Goal: Task Accomplishment & Management: Manage account settings

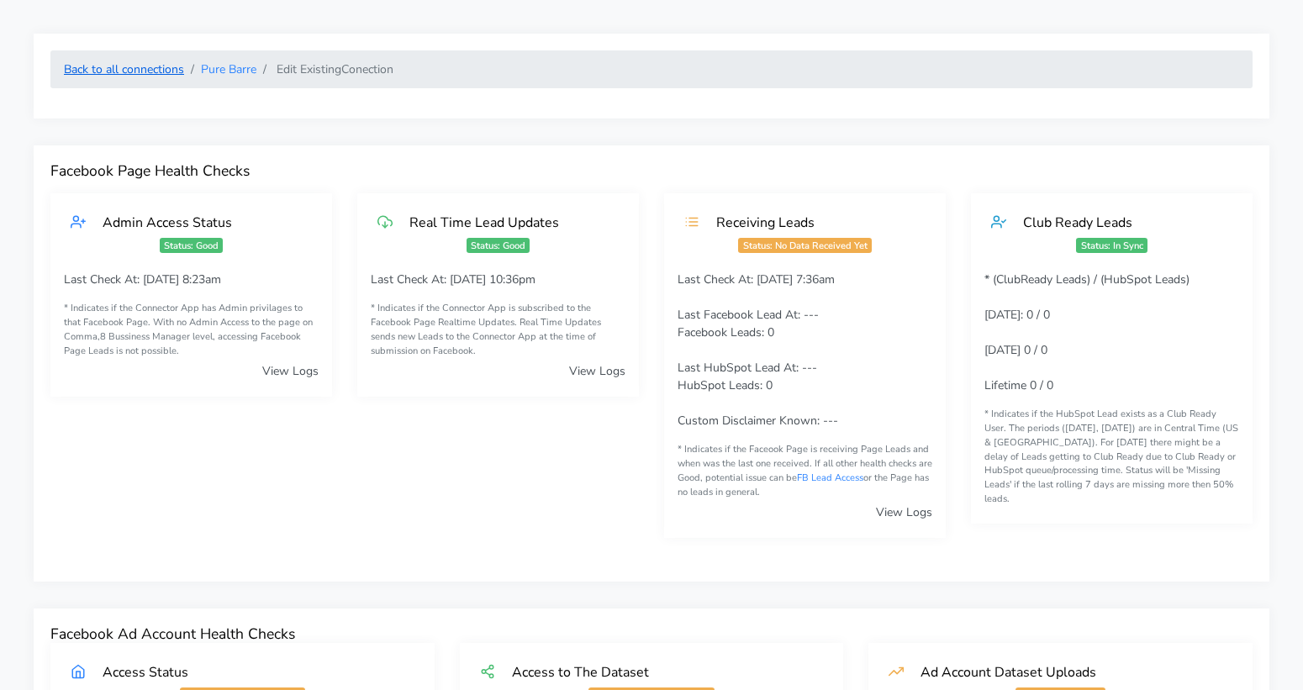
click at [118, 70] on link "Back to all connections" at bounding box center [124, 69] width 120 height 16
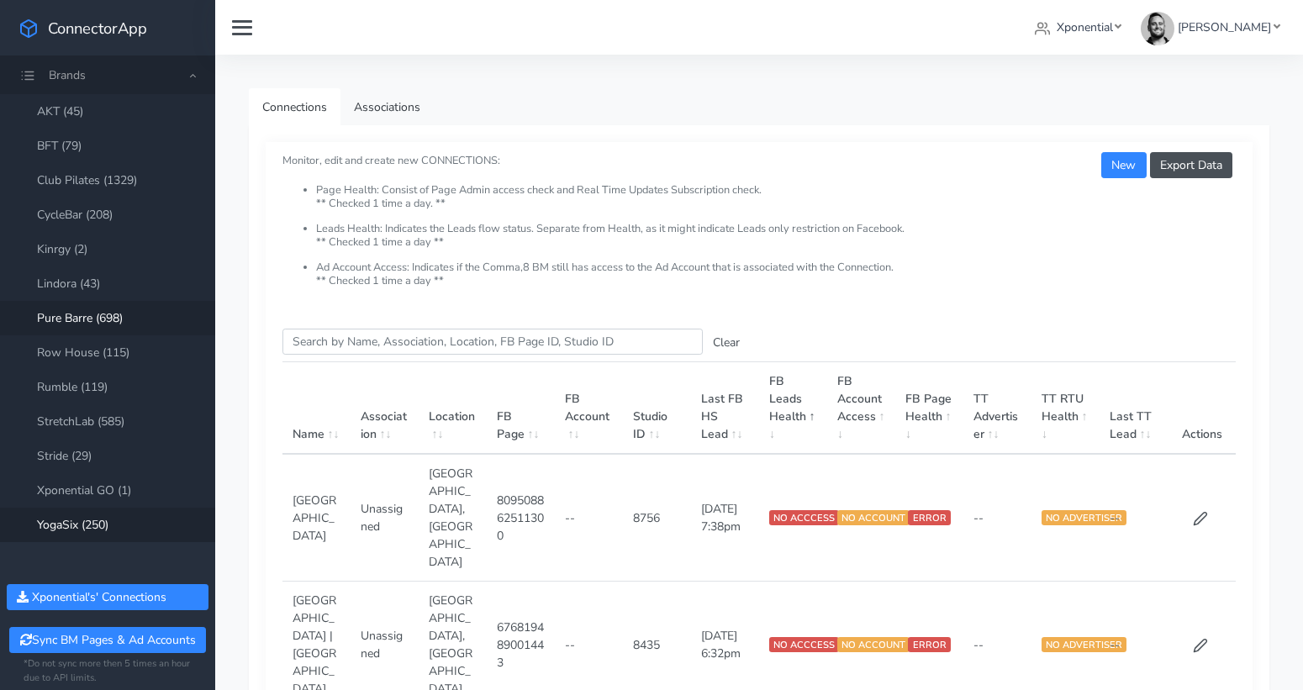
click at [79, 526] on link "YogaSix (250)" at bounding box center [107, 525] width 215 height 34
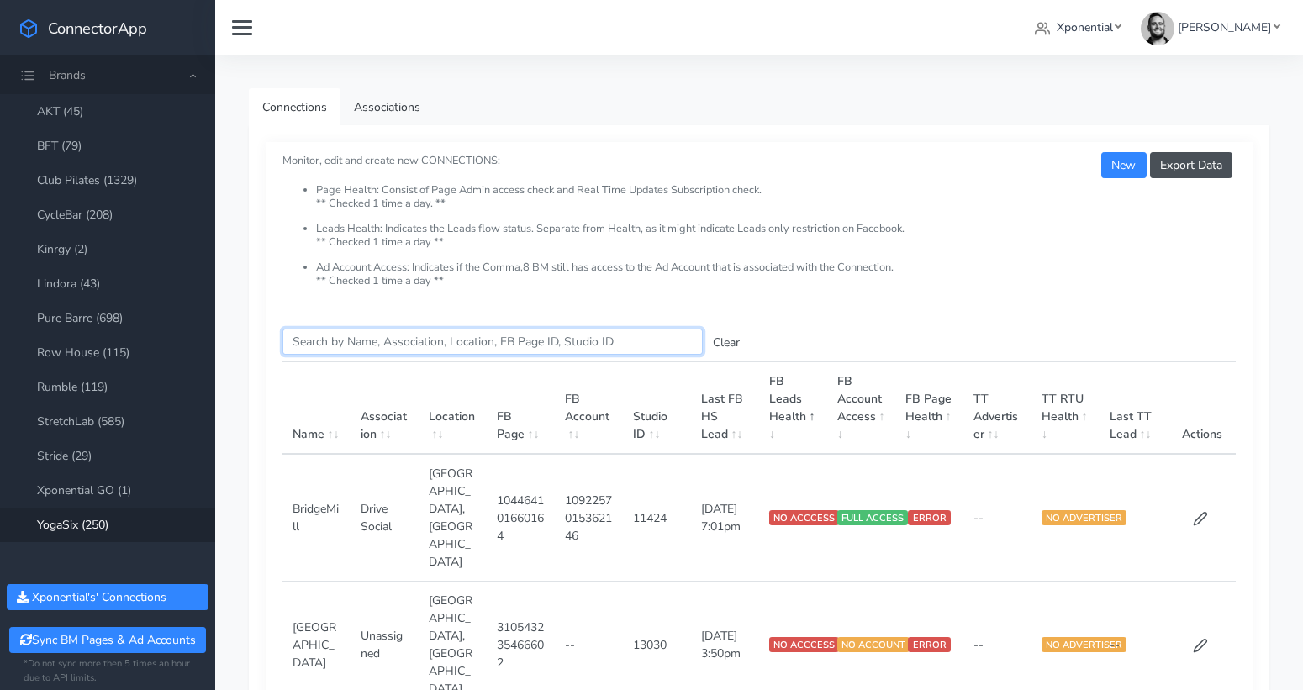
click at [334, 345] on input "Search this table" at bounding box center [492, 342] width 420 height 26
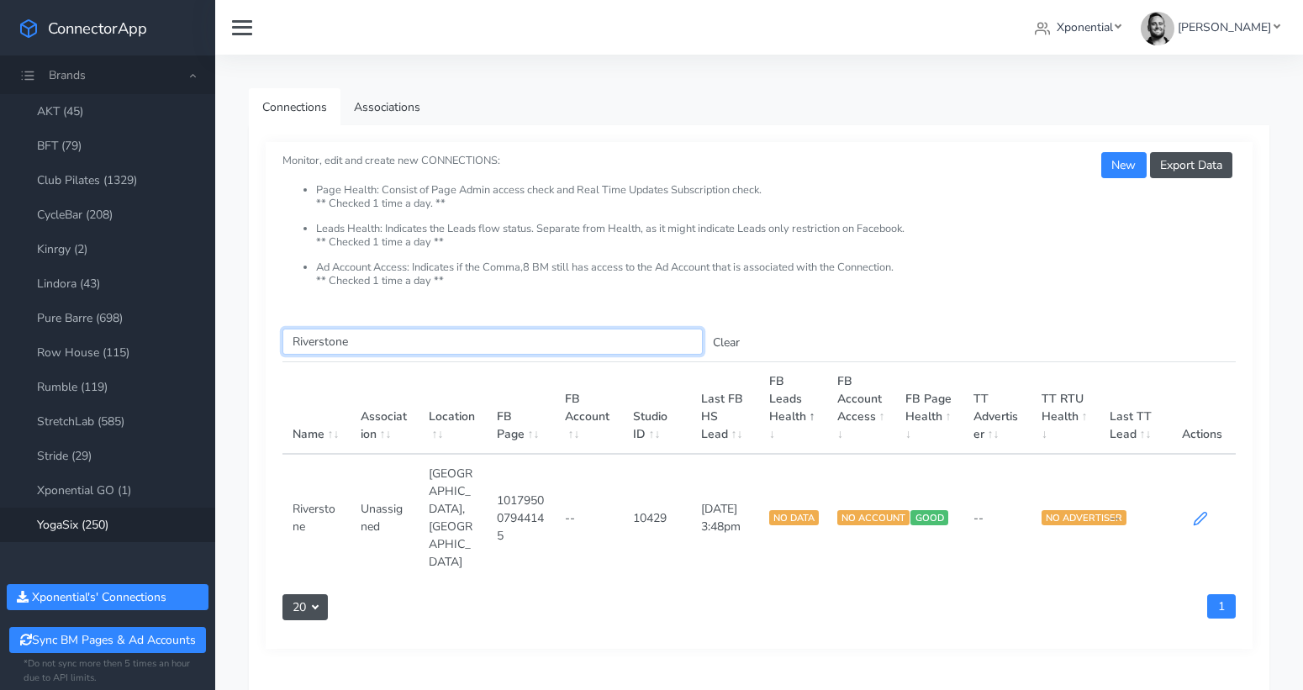
type input "Riverstone"
click at [1194, 511] on icon at bounding box center [1200, 518] width 15 height 15
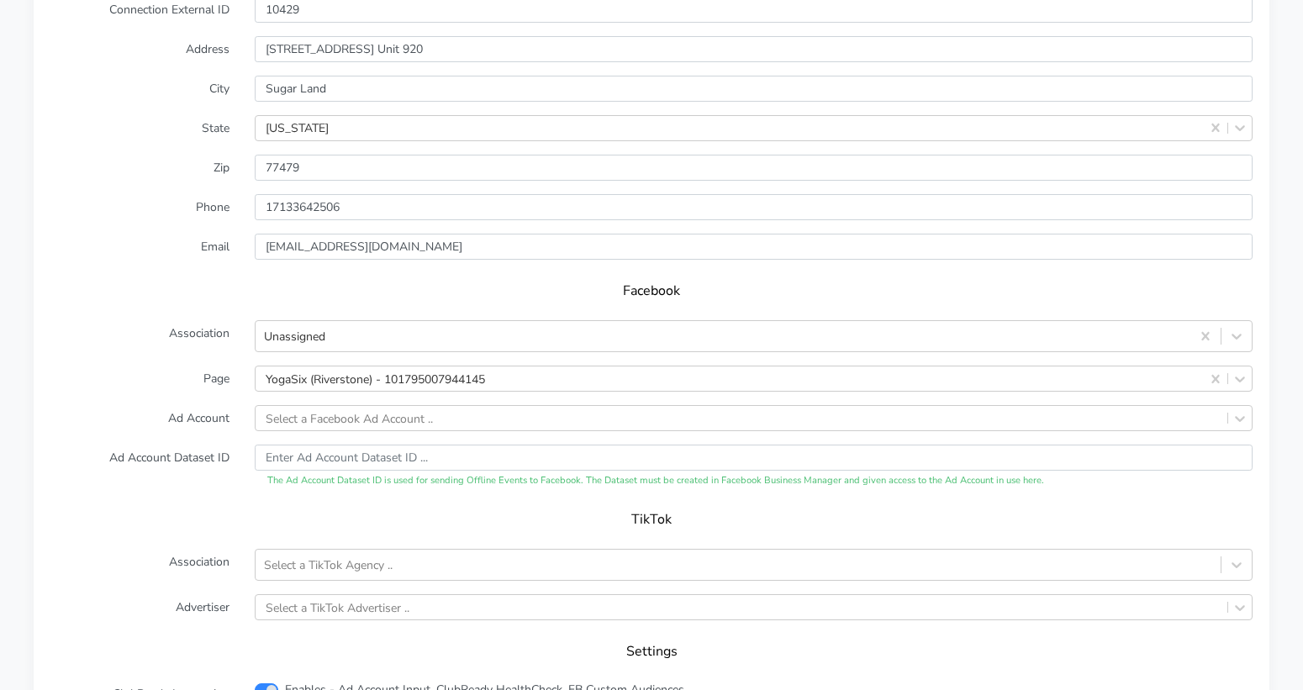
scroll to position [1501, 0]
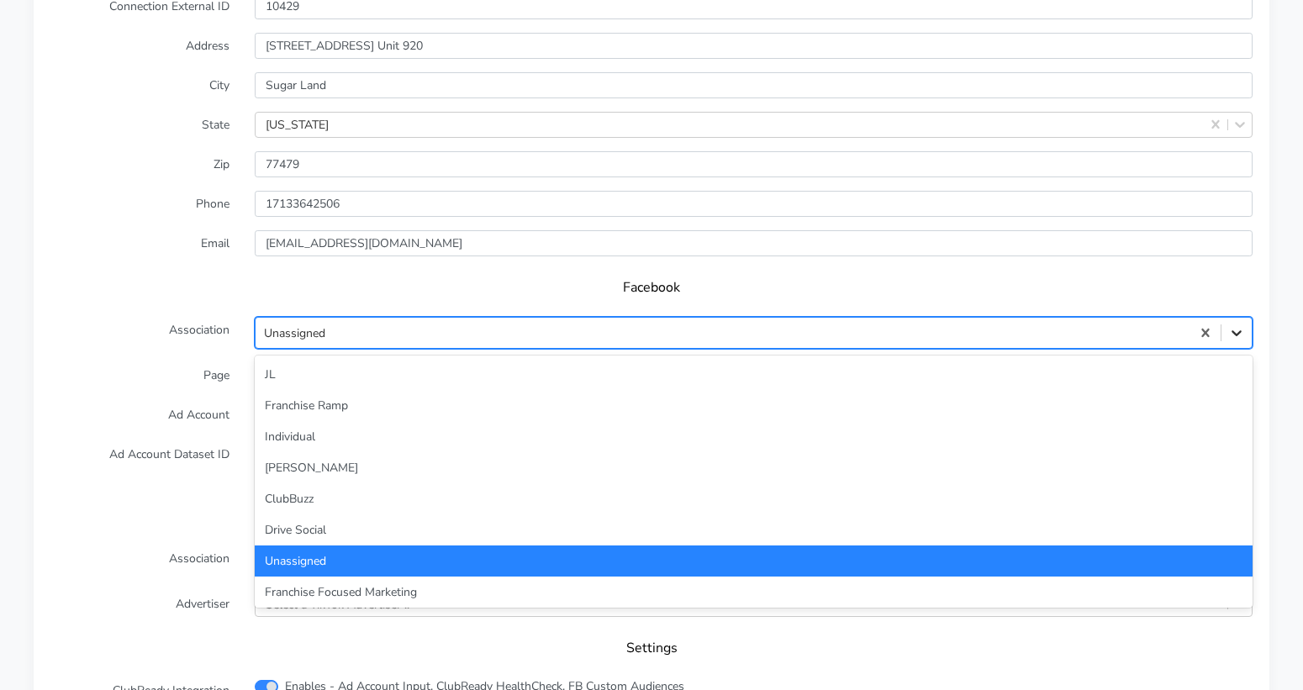
click at [1240, 324] on icon at bounding box center [1236, 332] width 17 height 17
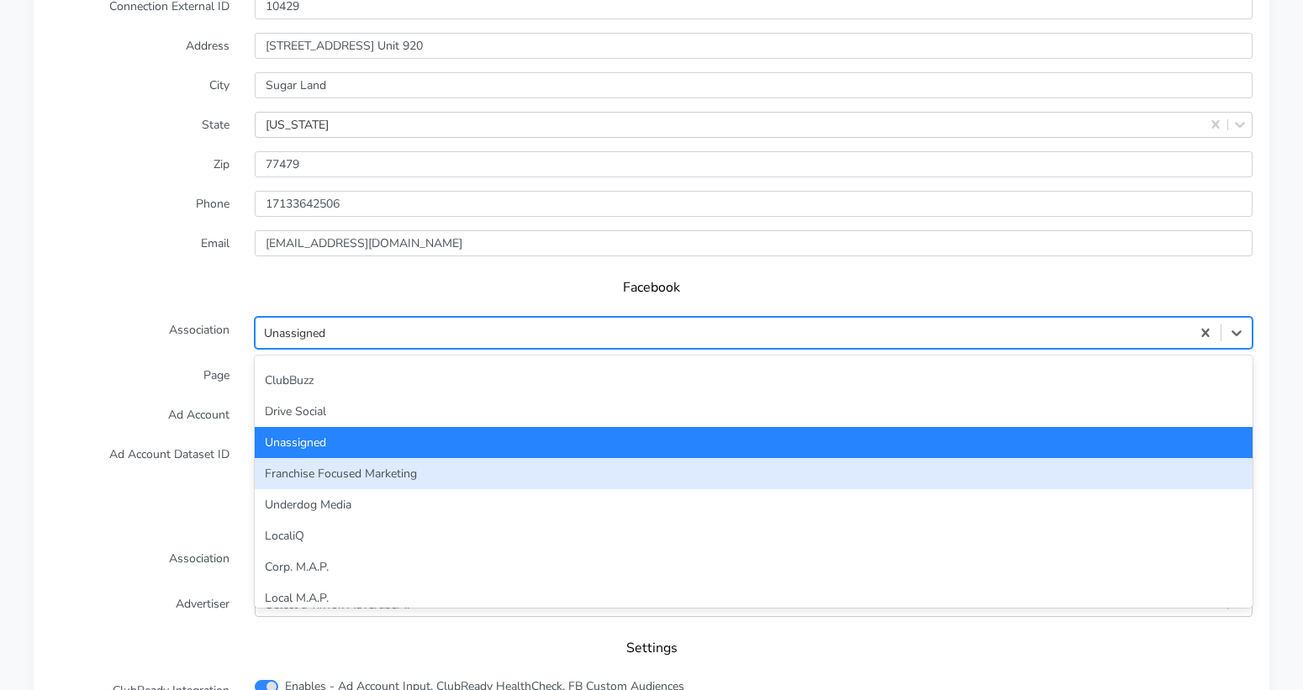
scroll to position [122, 0]
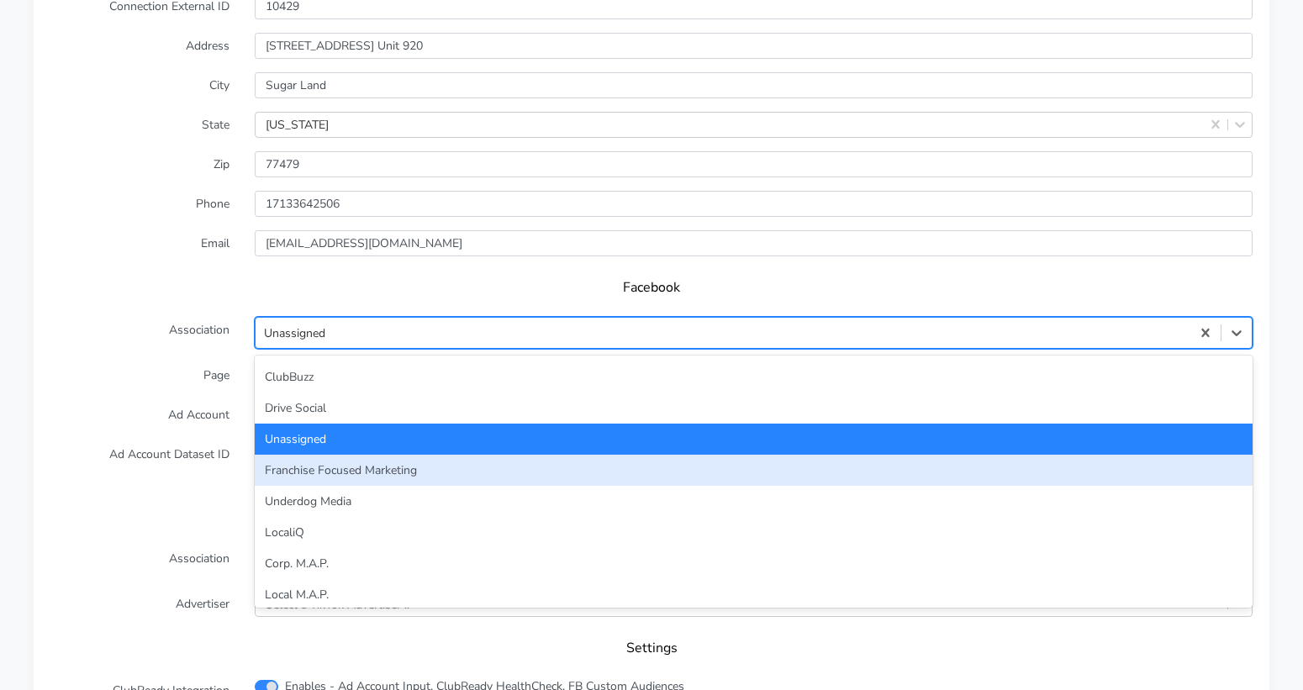
click at [663, 455] on div "Franchise Focused Marketing" at bounding box center [754, 470] width 998 height 31
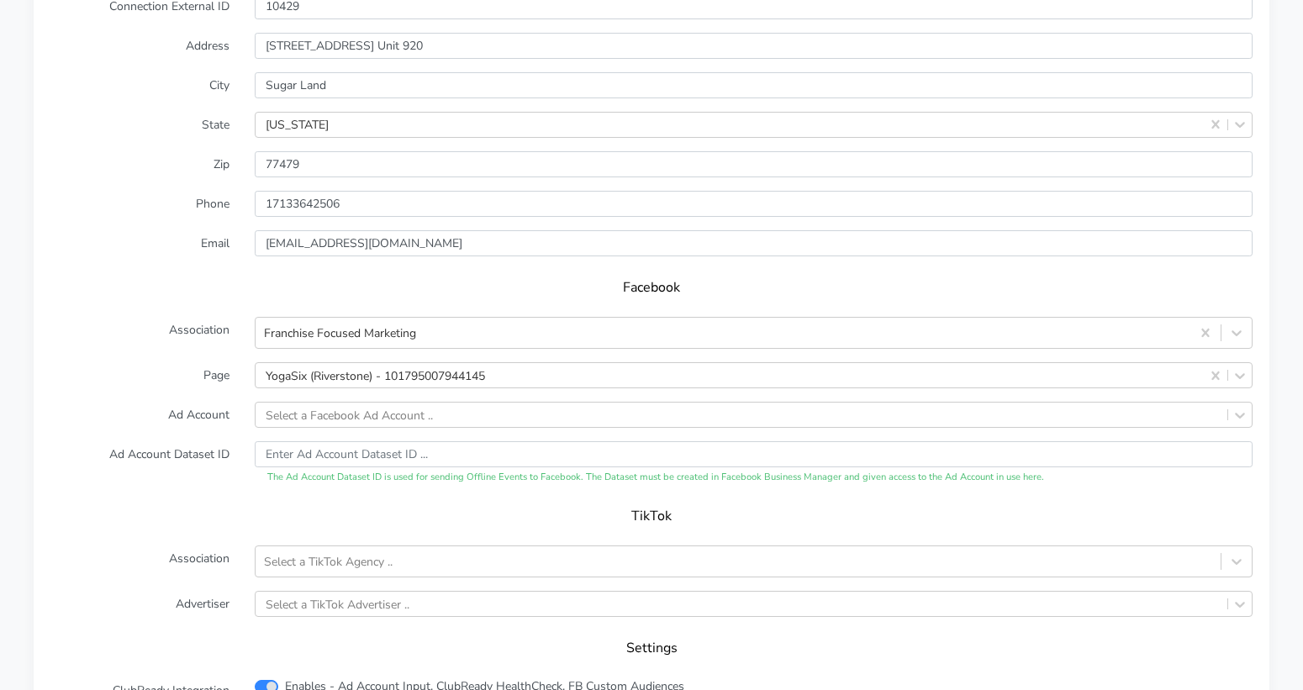
click at [124, 402] on label "Ad Account" at bounding box center [140, 415] width 204 height 26
click at [1239, 330] on icon at bounding box center [1236, 333] width 10 height 6
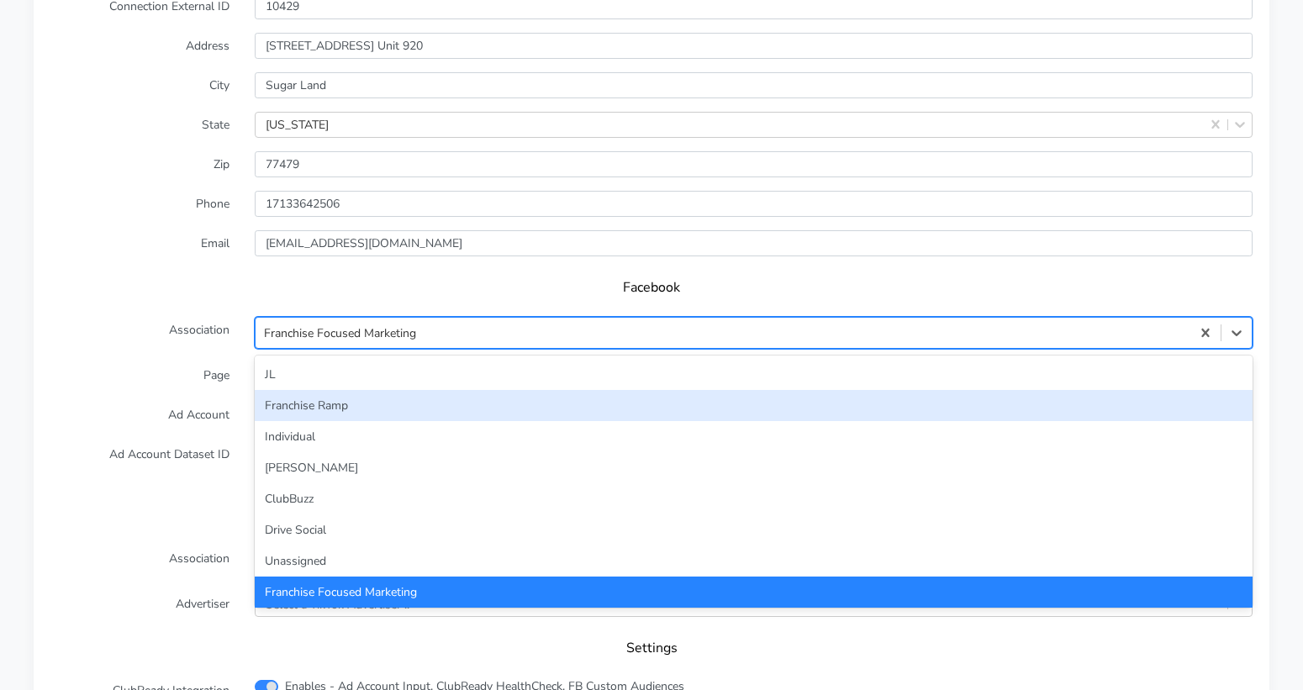
click at [701, 390] on div "Franchise Ramp" at bounding box center [754, 405] width 998 height 31
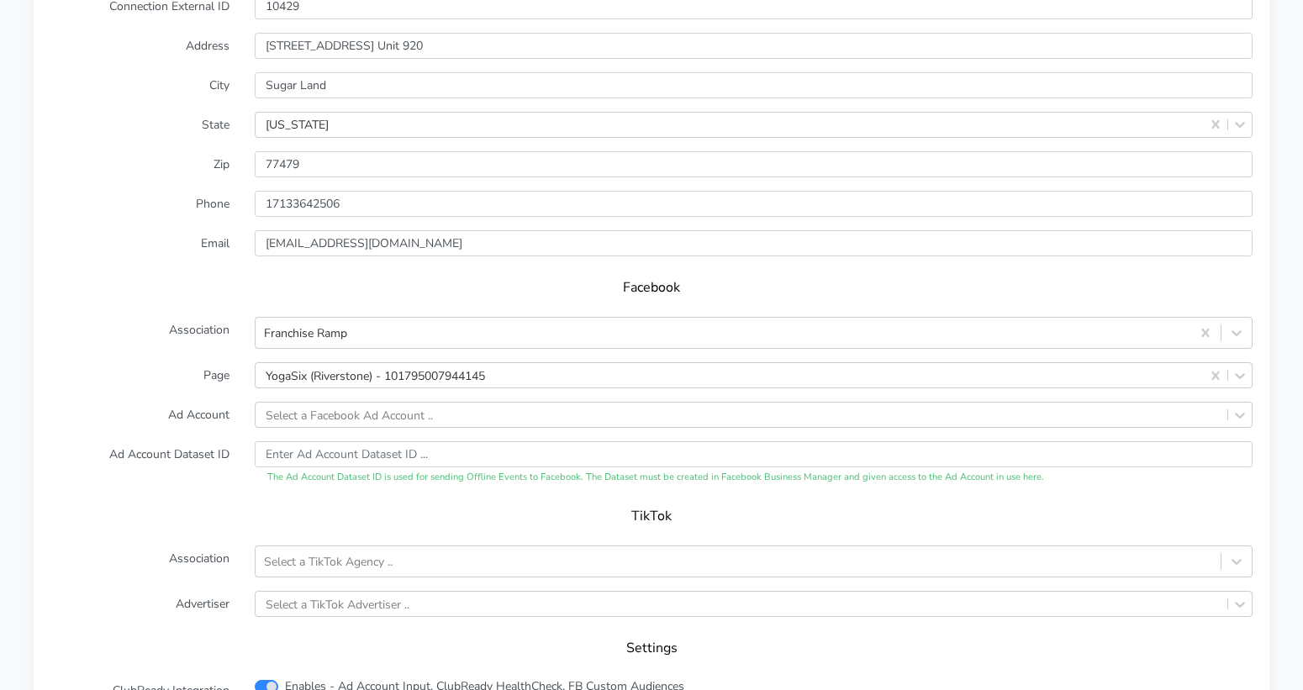
click at [209, 402] on label "Ad Account" at bounding box center [140, 415] width 204 height 26
click at [338, 406] on div "Select a Facebook Ad Account .." at bounding box center [349, 415] width 167 height 18
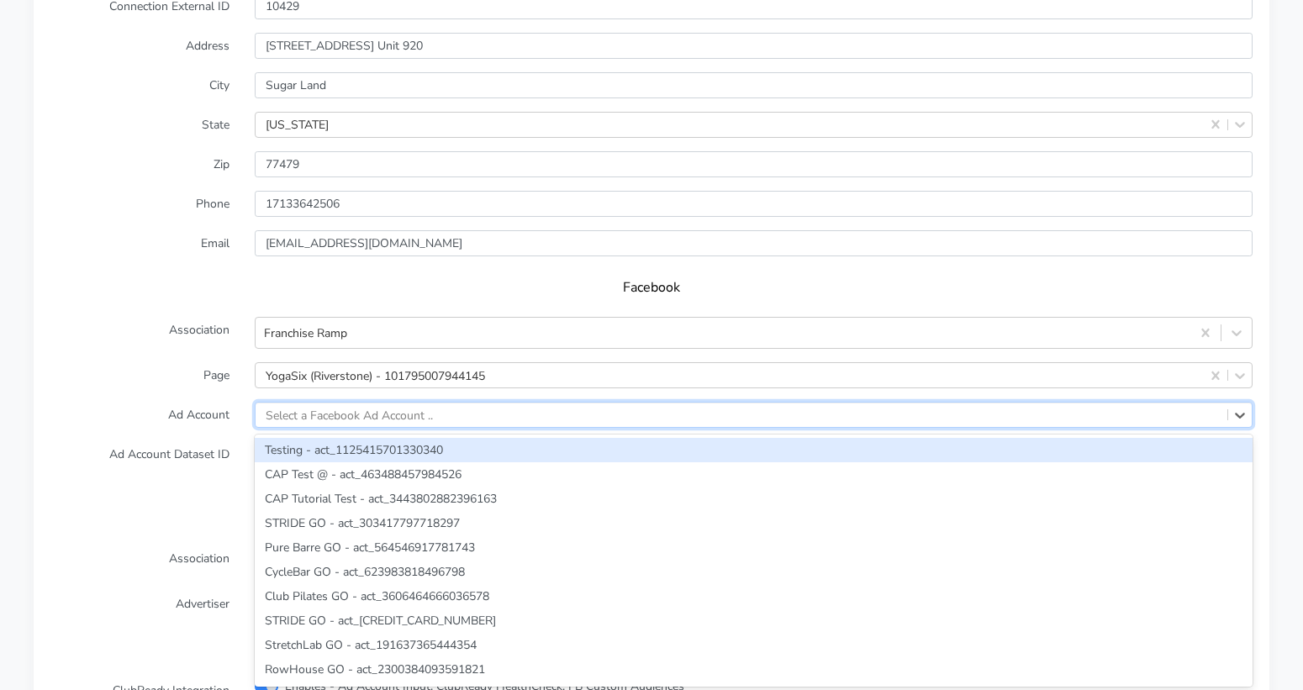
paste input "1295424871821837"
type input "1295424871821837"
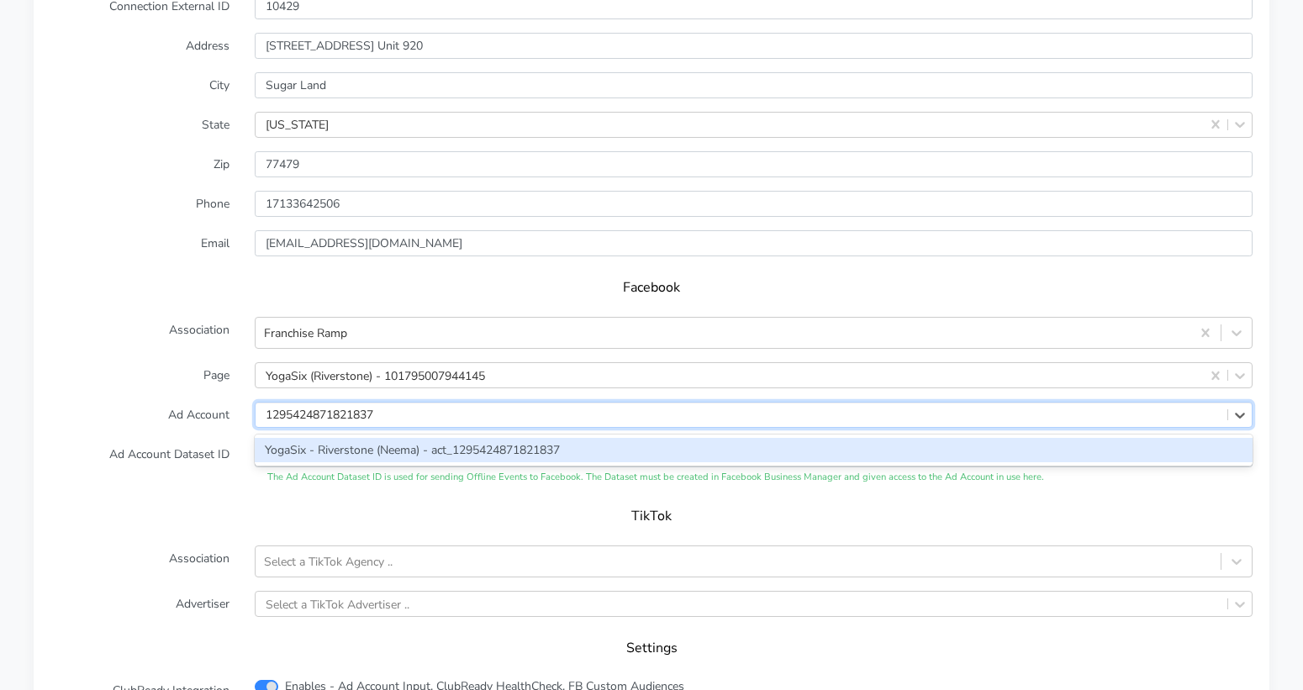
click at [334, 438] on div "YogaSix - Riverstone (Neema) - act_1295424871821837" at bounding box center [754, 450] width 998 height 24
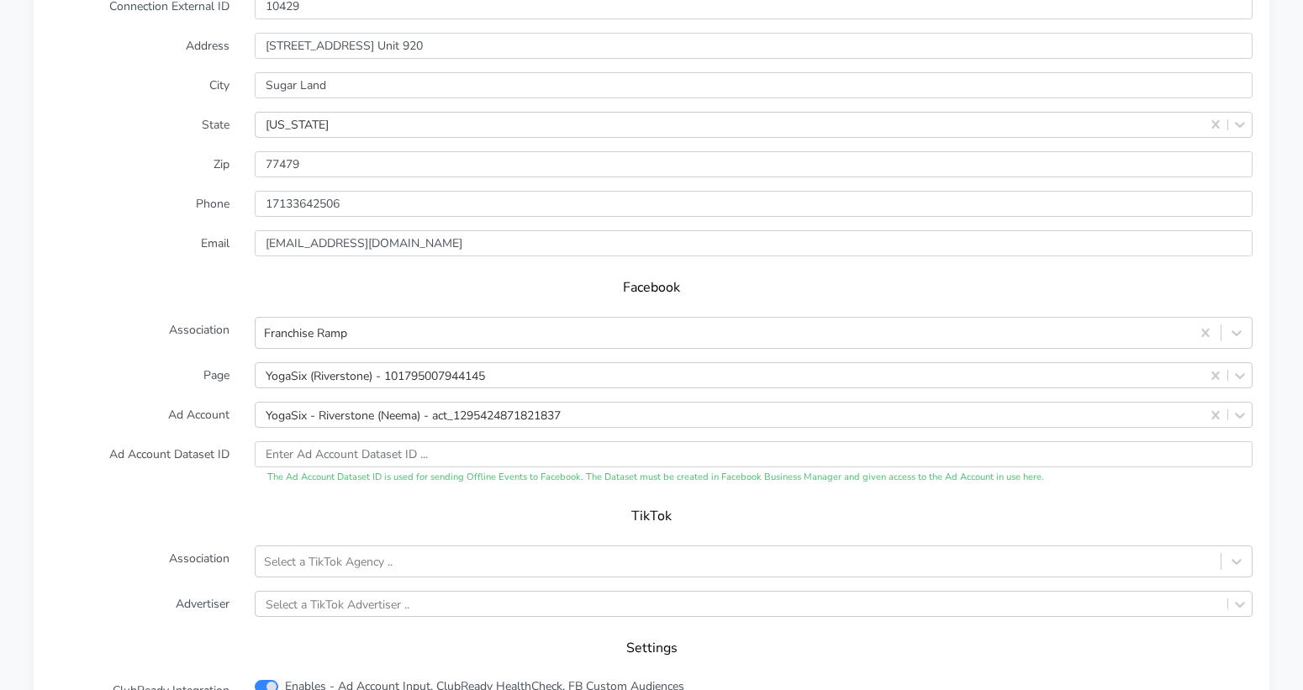
click at [161, 400] on form "XPO Admin Id yogasix-riverstone Name Riverstone Connection External ID 10429 Ad…" at bounding box center [651, 328] width 1202 height 829
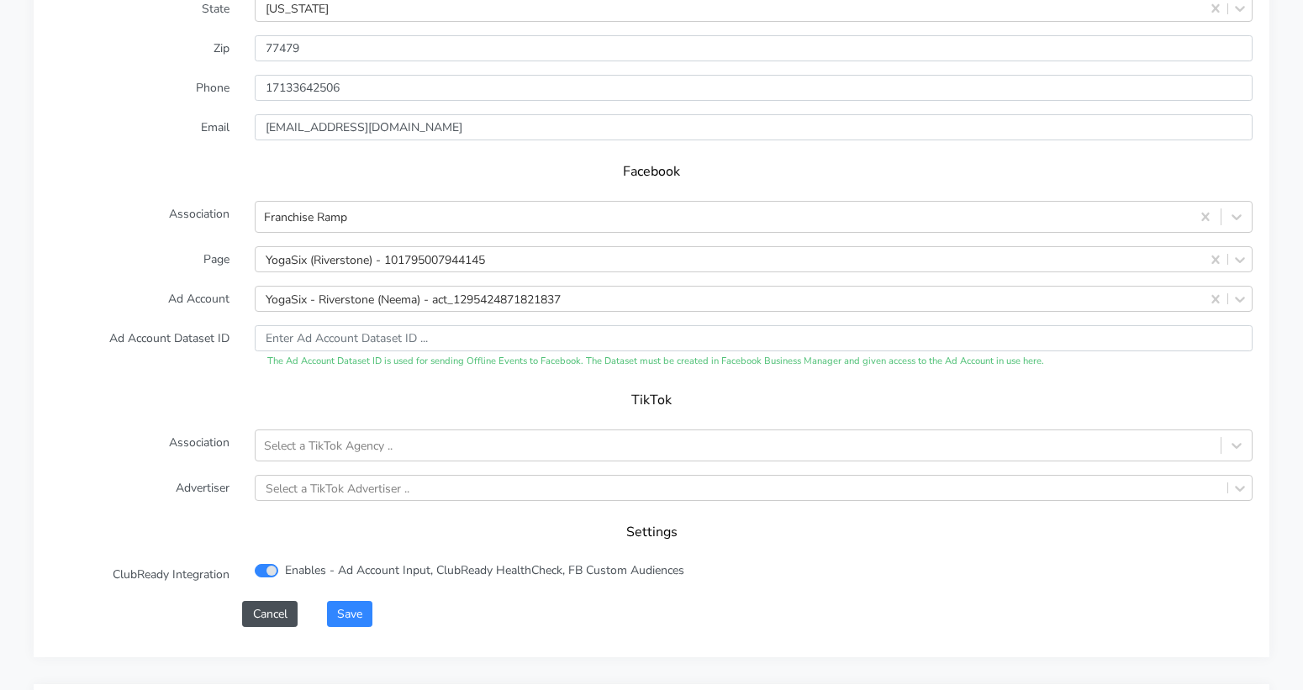
scroll to position [1635, 0]
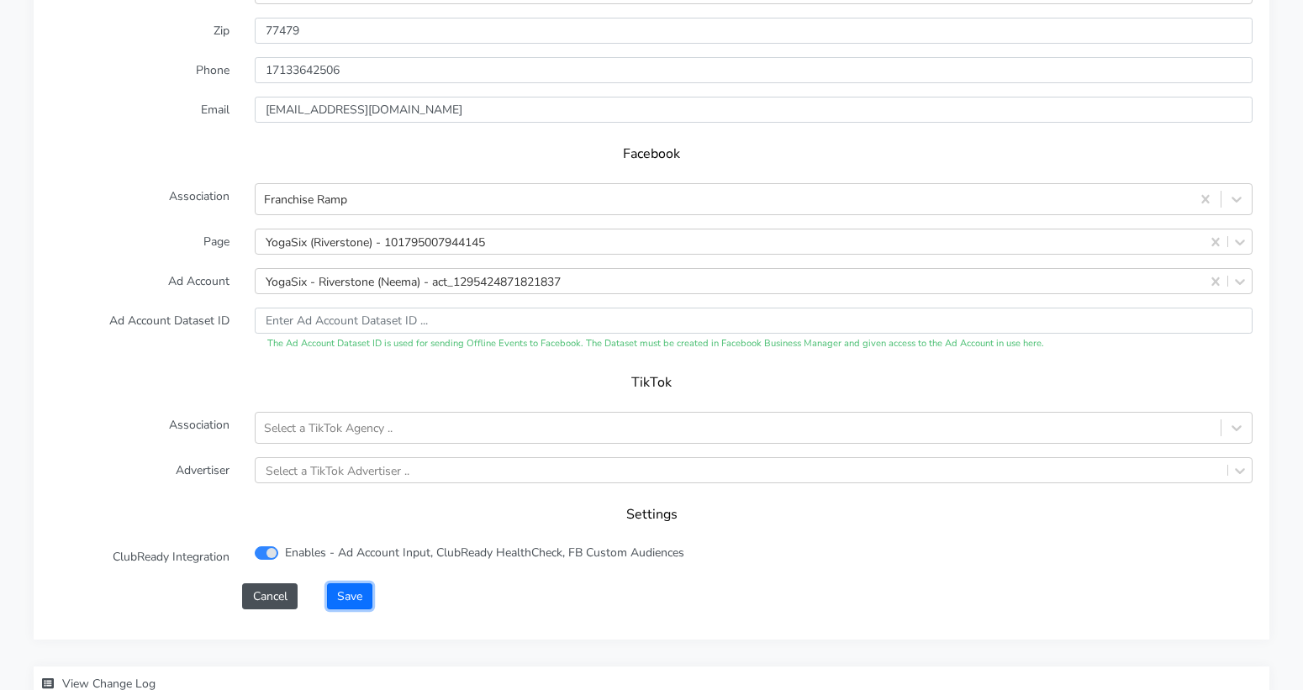
click at [354, 583] on button "Save" at bounding box center [349, 596] width 45 height 26
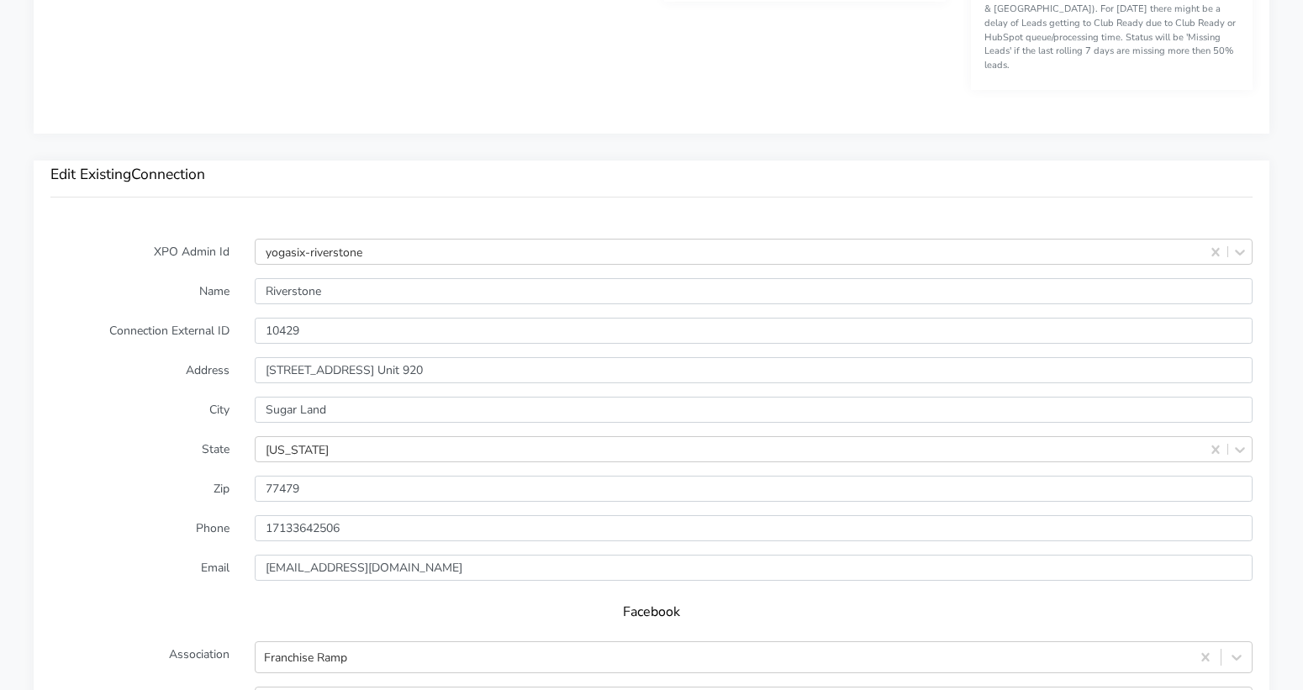
scroll to position [1204, 0]
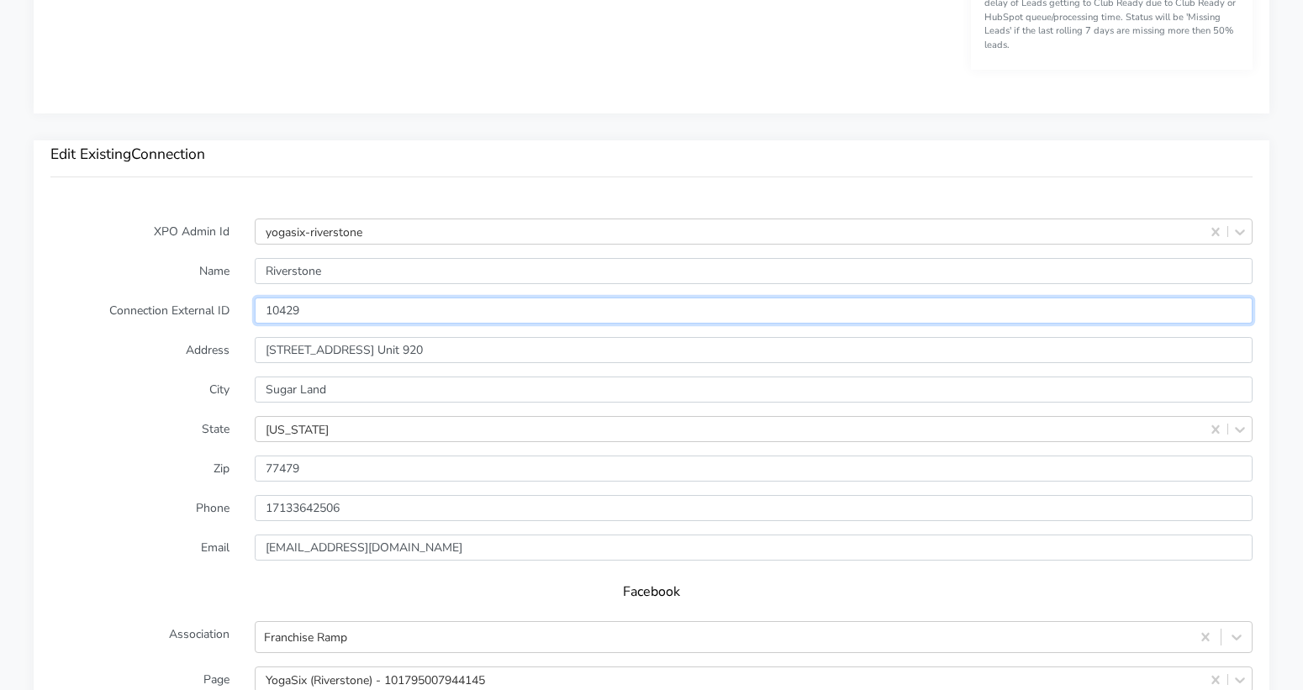
drag, startPoint x: 313, startPoint y: 290, endPoint x: 238, endPoint y: 287, distance: 75.7
click at [238, 298] on div "Connection External ID 10429" at bounding box center [651, 311] width 1227 height 26
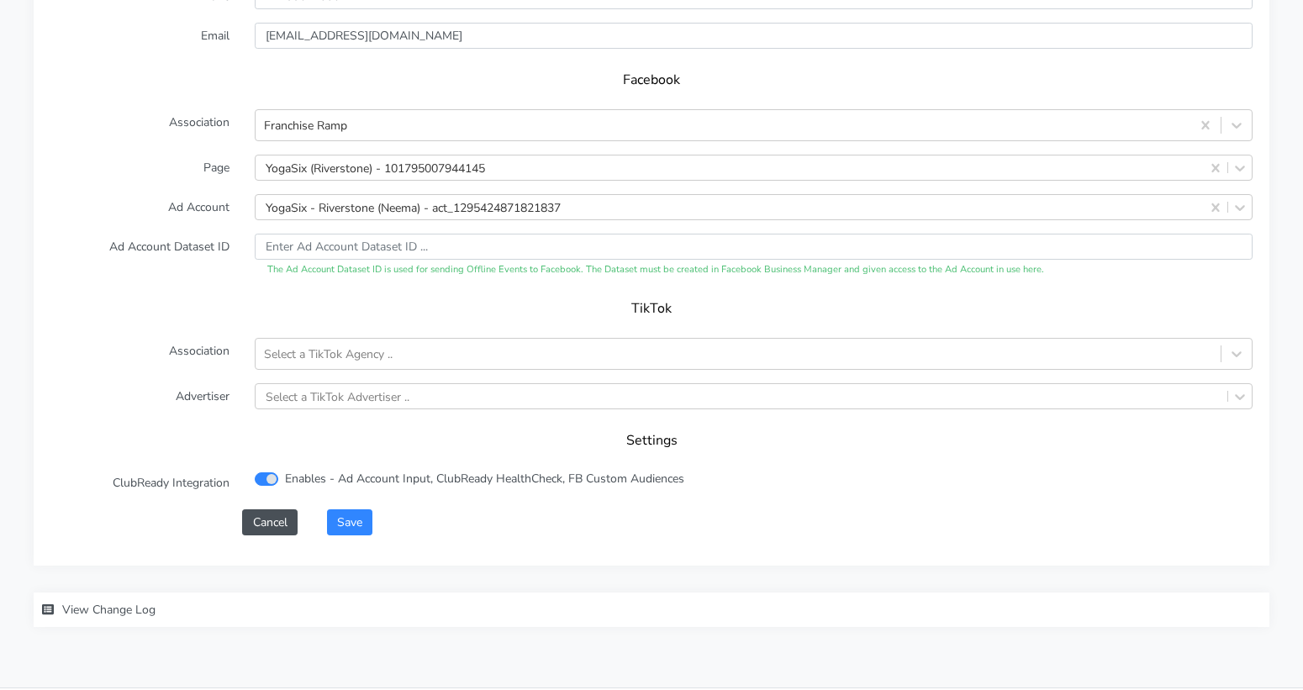
scroll to position [1699, 0]
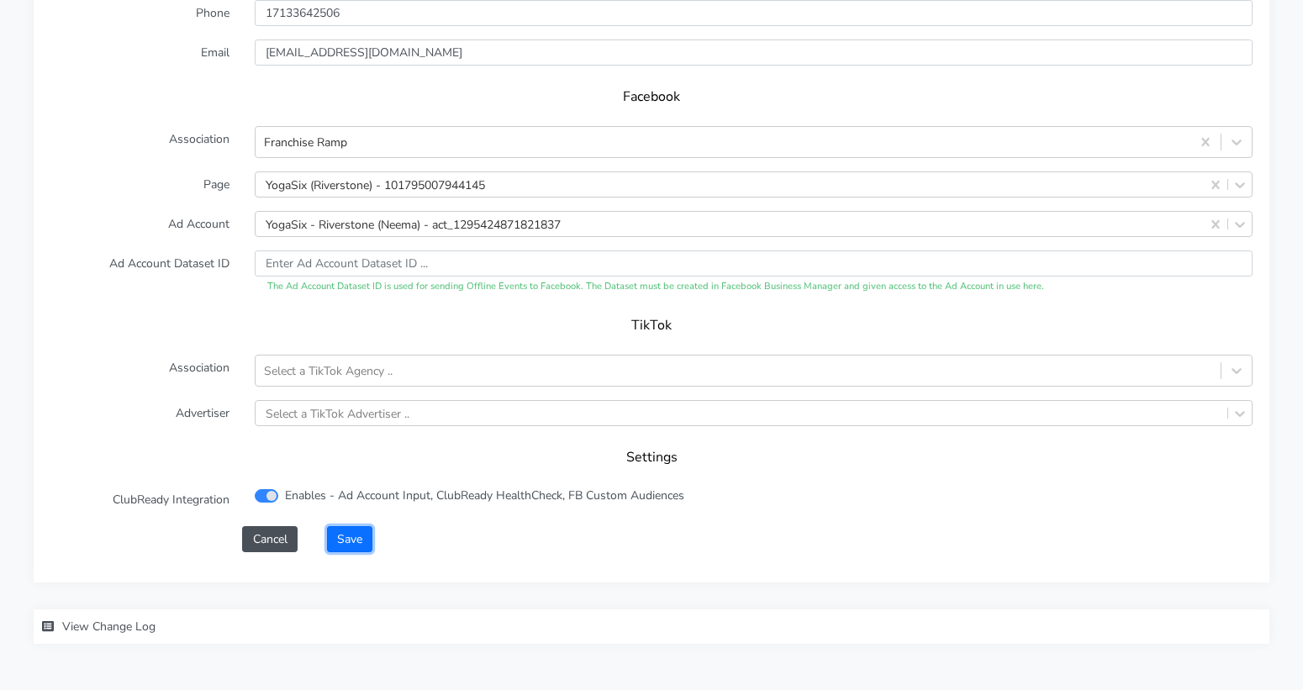
click at [364, 526] on button "Save" at bounding box center [349, 539] width 45 height 26
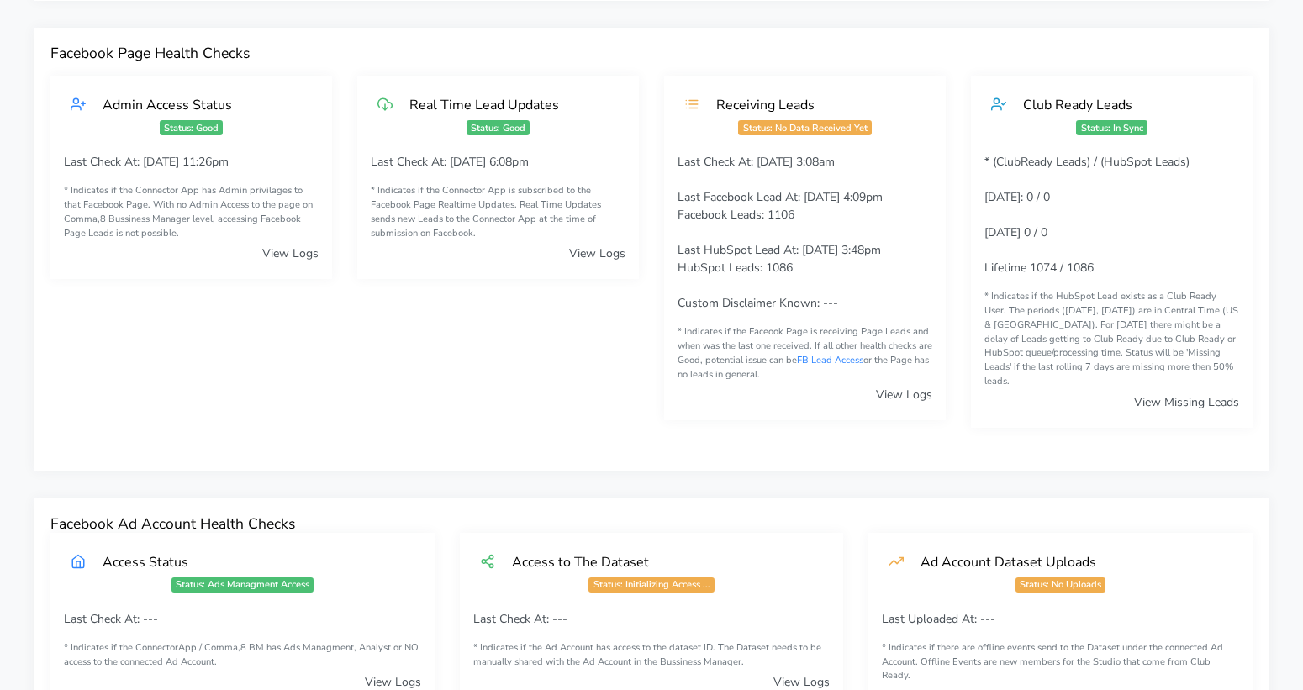
scroll to position [0, 0]
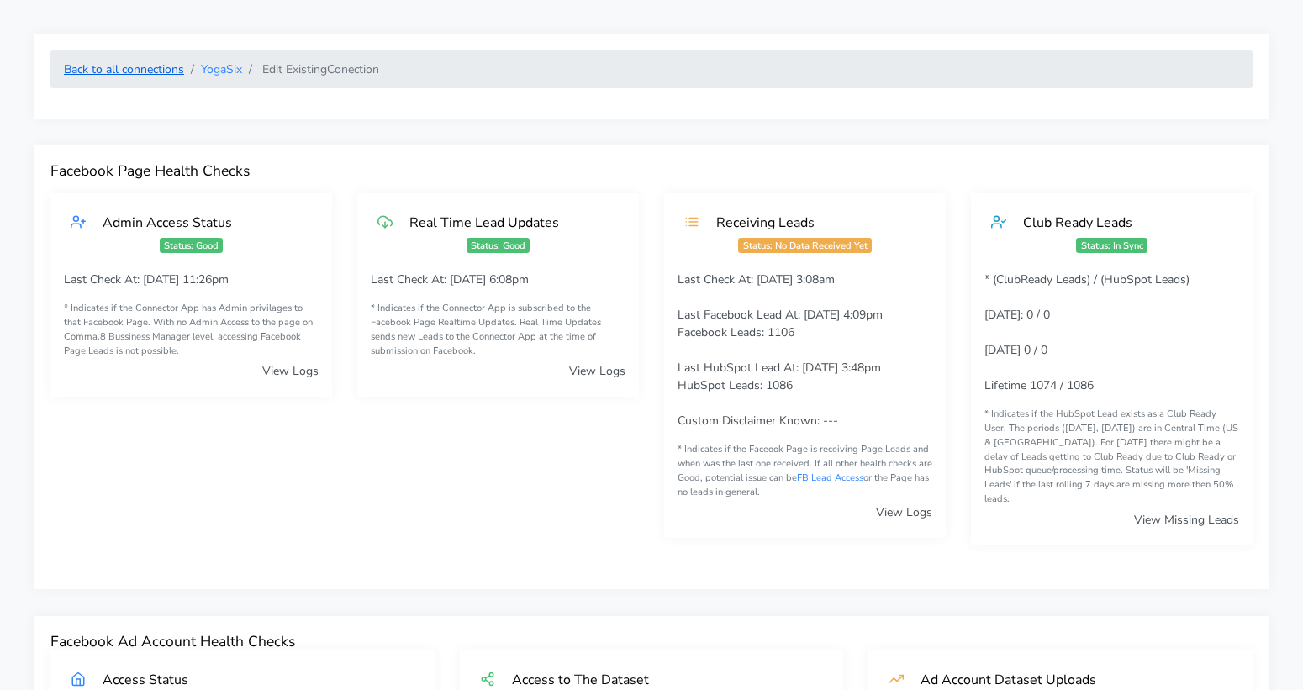
click at [132, 72] on link "Back to all connections" at bounding box center [124, 69] width 120 height 16
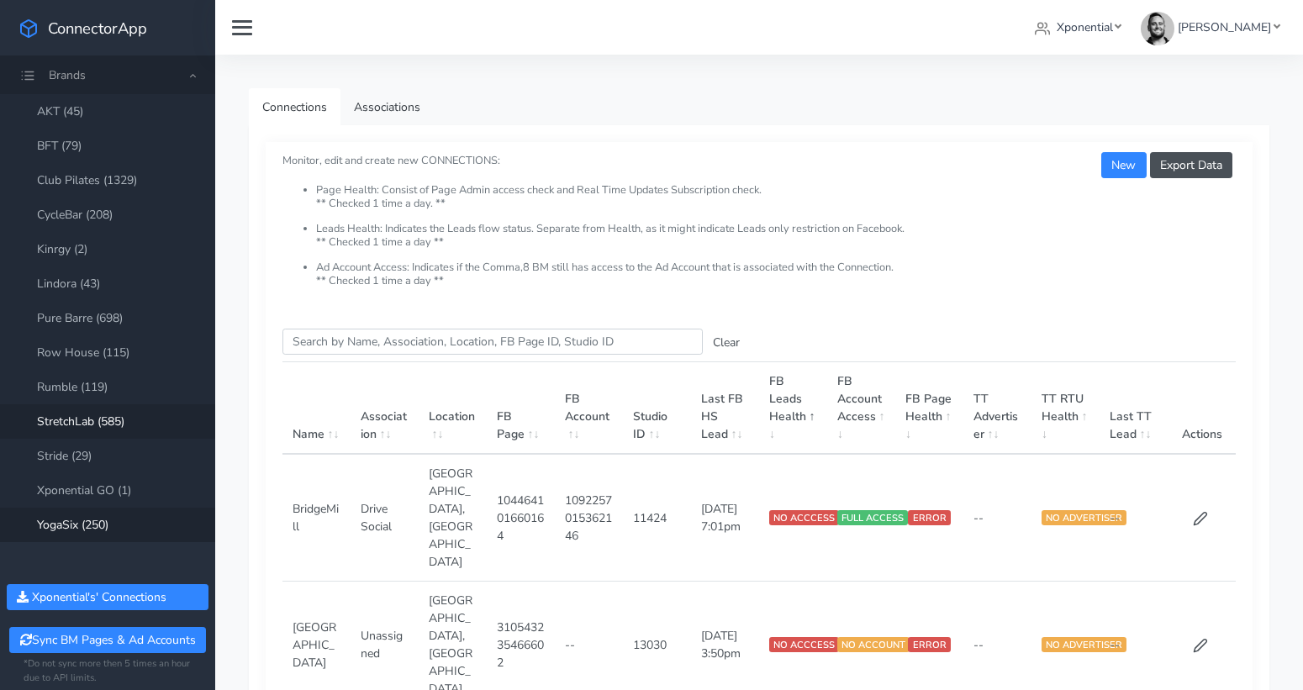
click at [86, 424] on link "StretchLab (585)" at bounding box center [107, 421] width 215 height 34
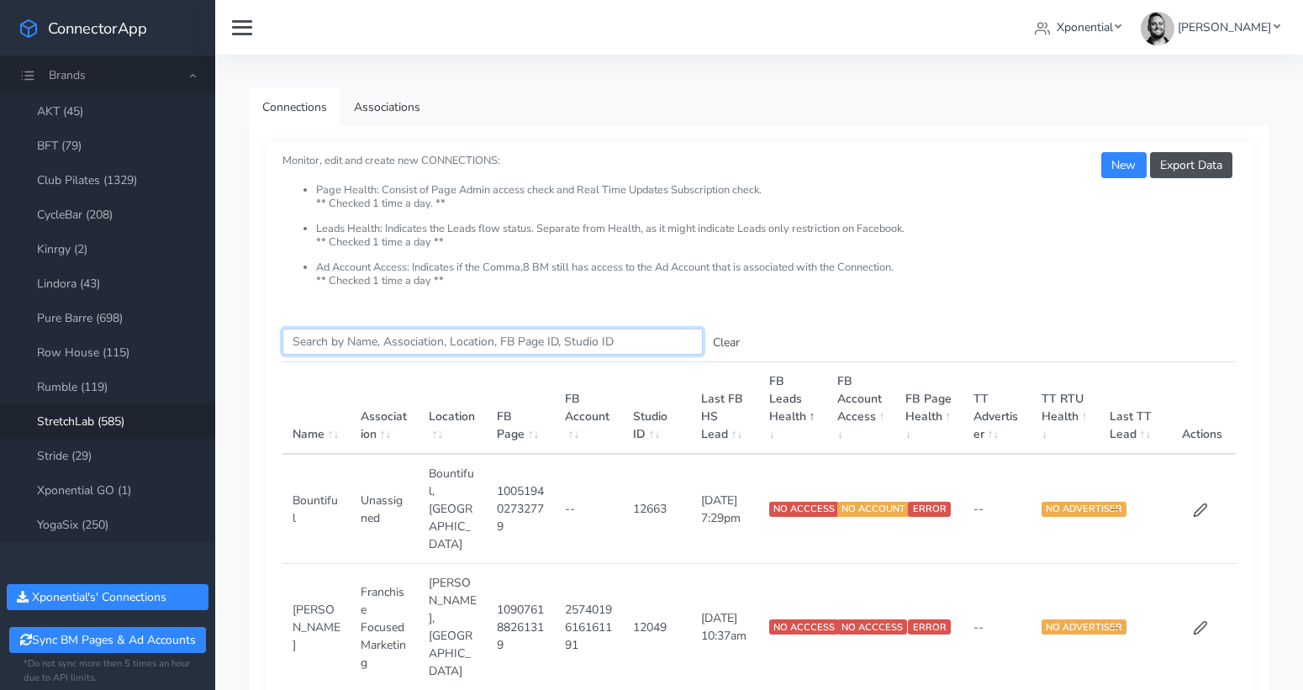
click at [340, 335] on input "Search this table" at bounding box center [492, 342] width 420 height 26
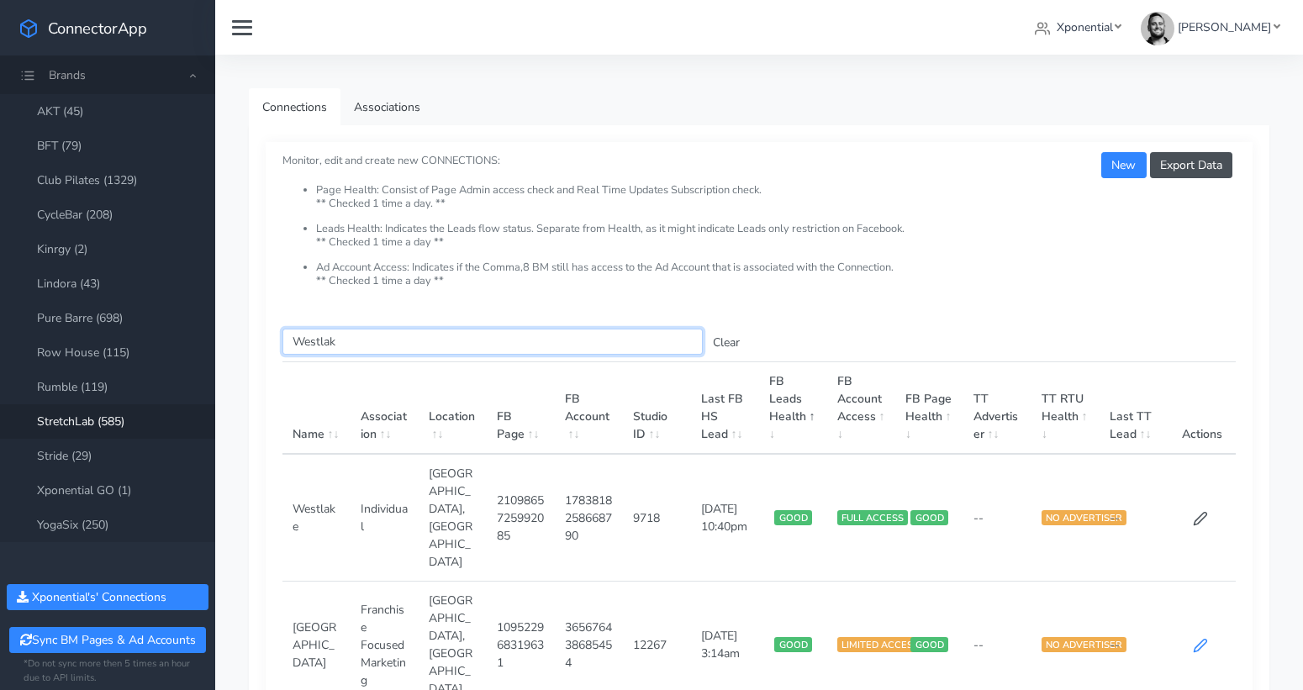
type input "Westlak"
click at [1203, 640] on icon at bounding box center [1199, 646] width 13 height 13
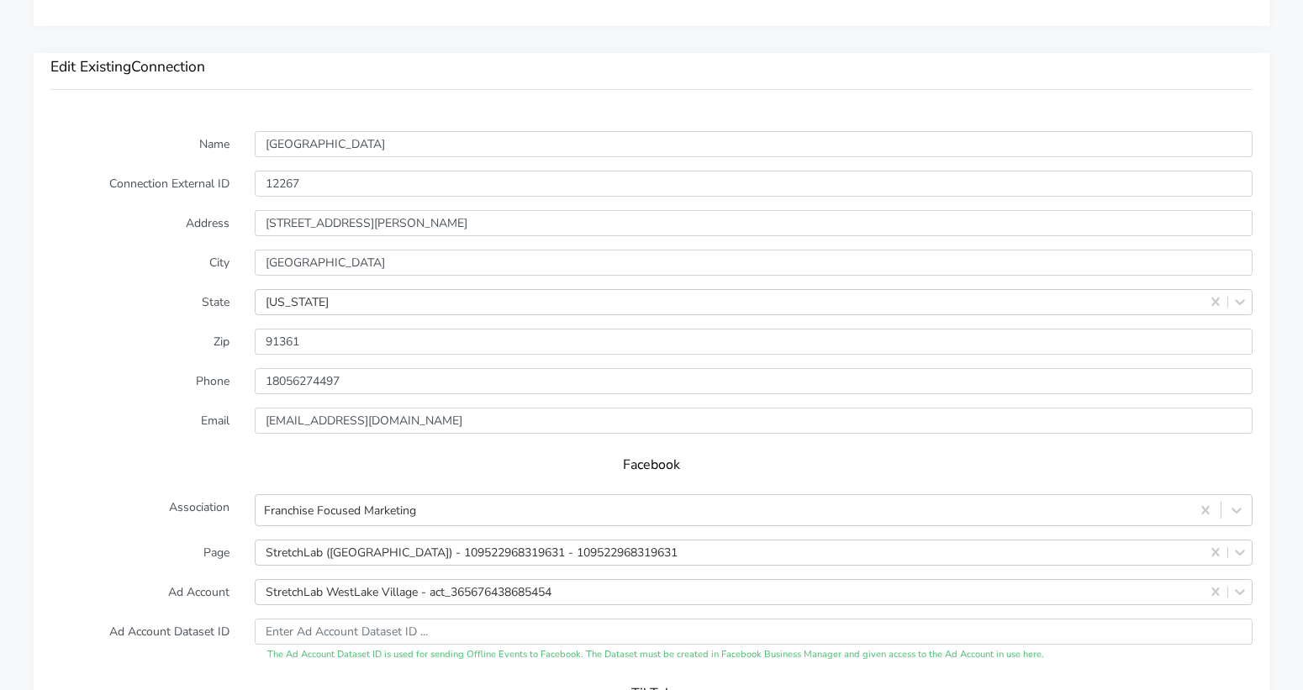
scroll to position [1291, 0]
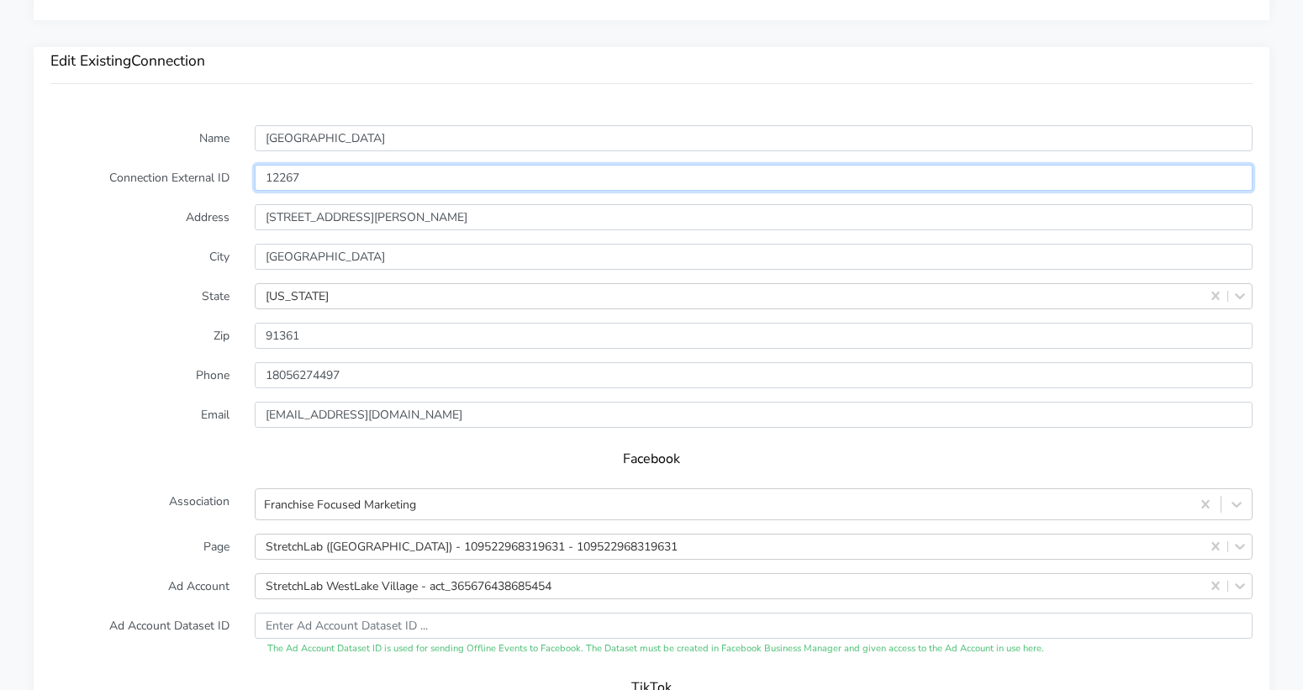
drag, startPoint x: 259, startPoint y: 159, endPoint x: 224, endPoint y: 158, distance: 35.3
click at [224, 165] on div "Connection External ID 12267" at bounding box center [651, 178] width 1227 height 26
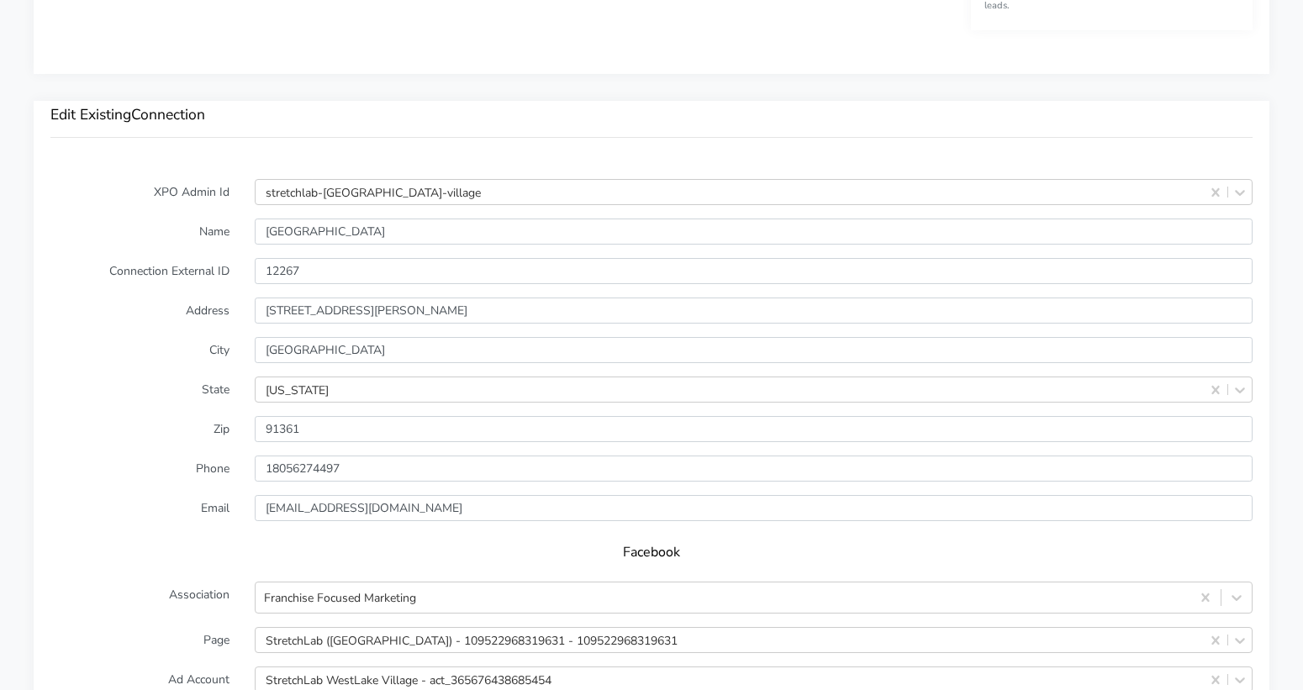
click at [192, 130] on div "Edit Existing Connection" at bounding box center [651, 131] width 1235 height 61
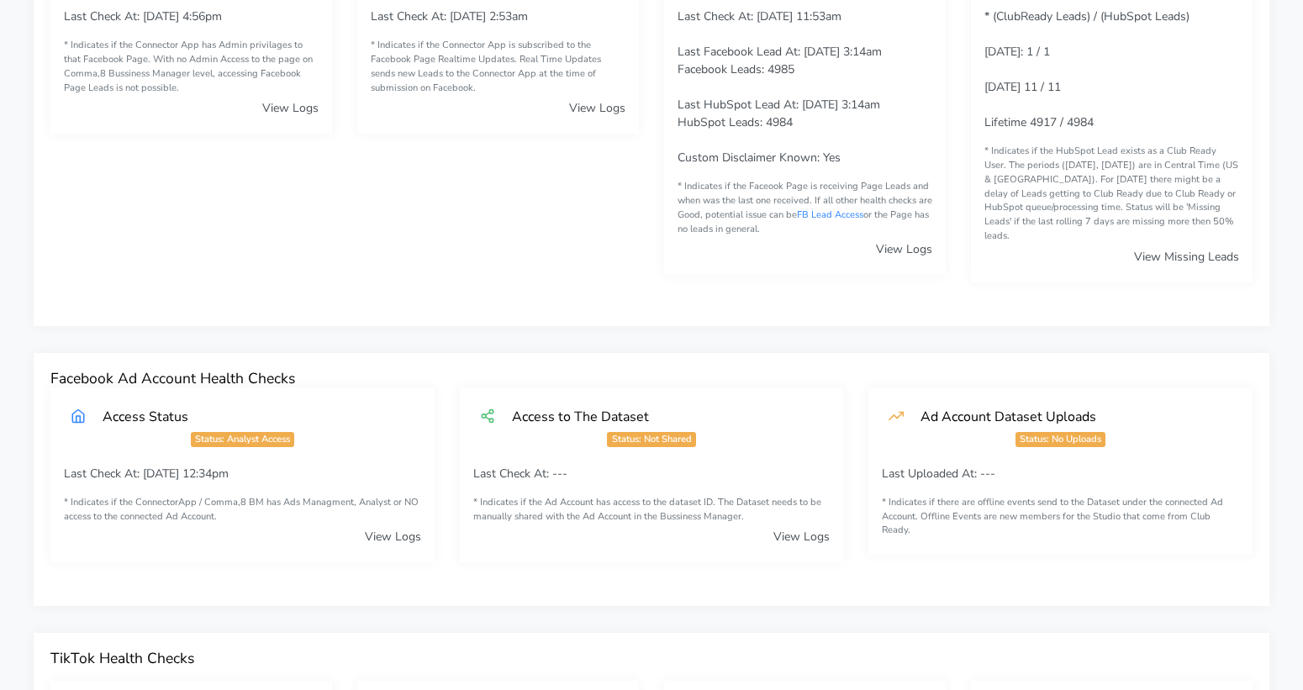
scroll to position [0, 0]
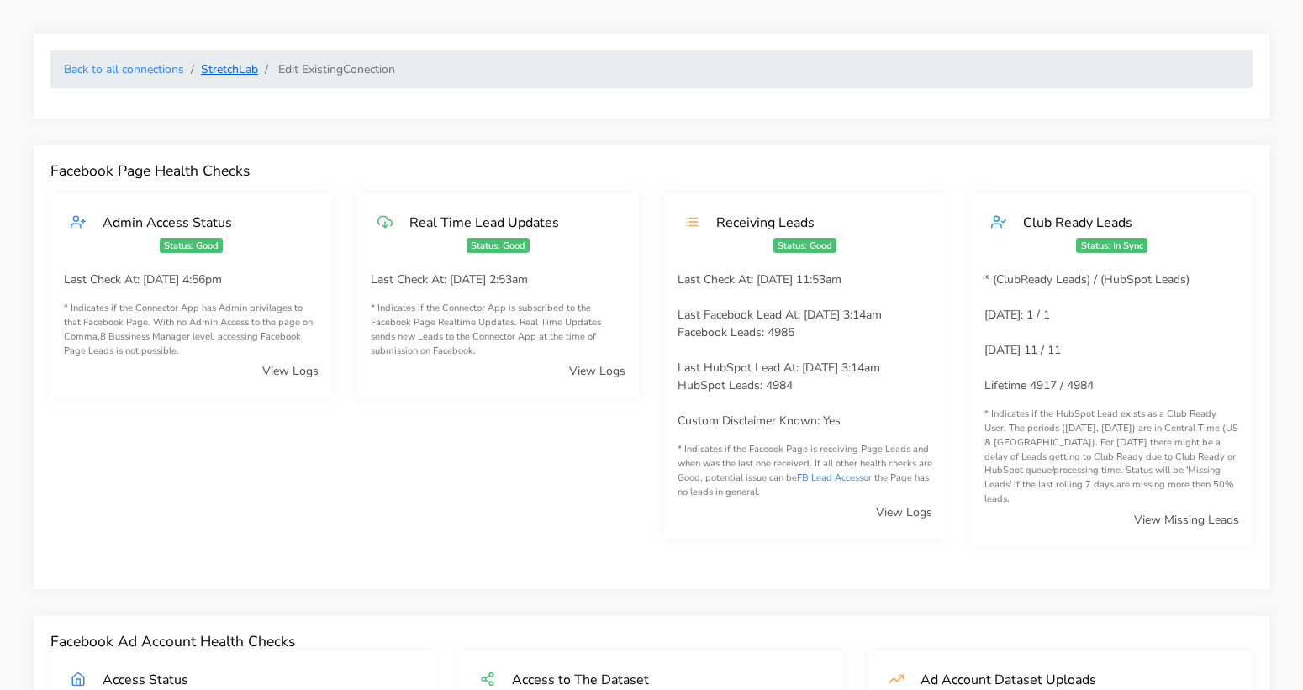
click at [224, 74] on link "StretchLab" at bounding box center [229, 69] width 57 height 16
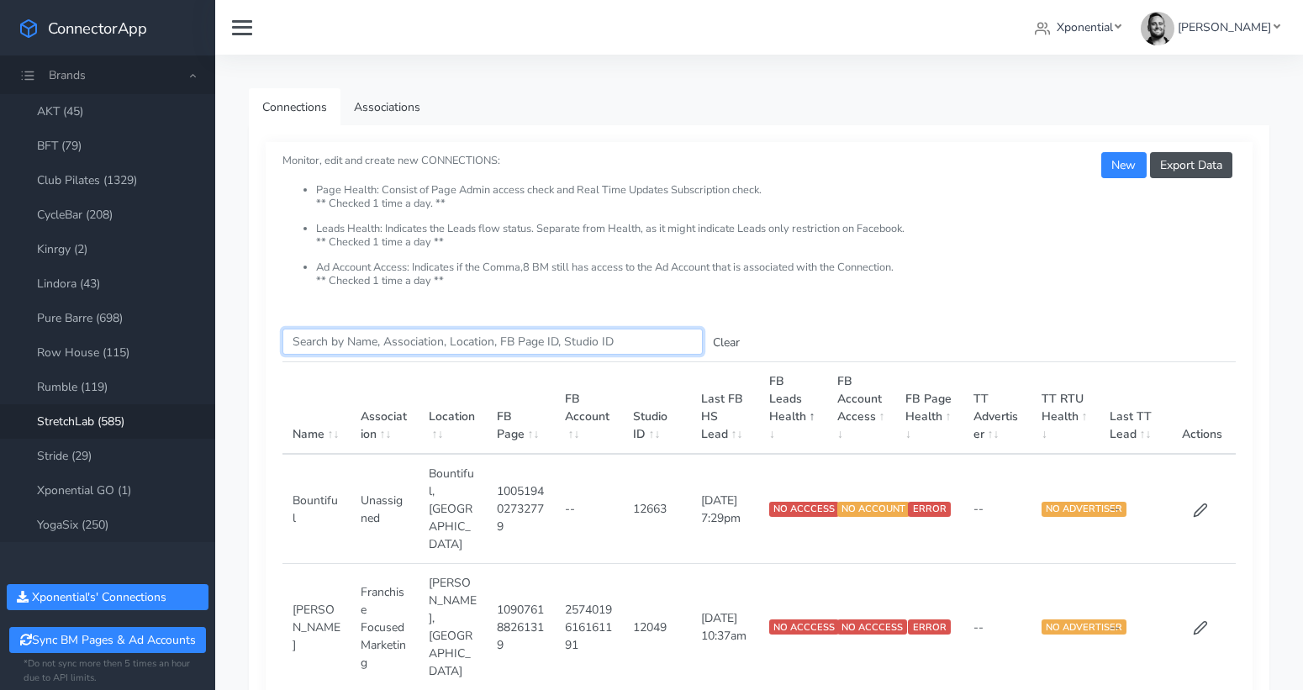
click at [334, 337] on input "Search this table" at bounding box center [492, 342] width 420 height 26
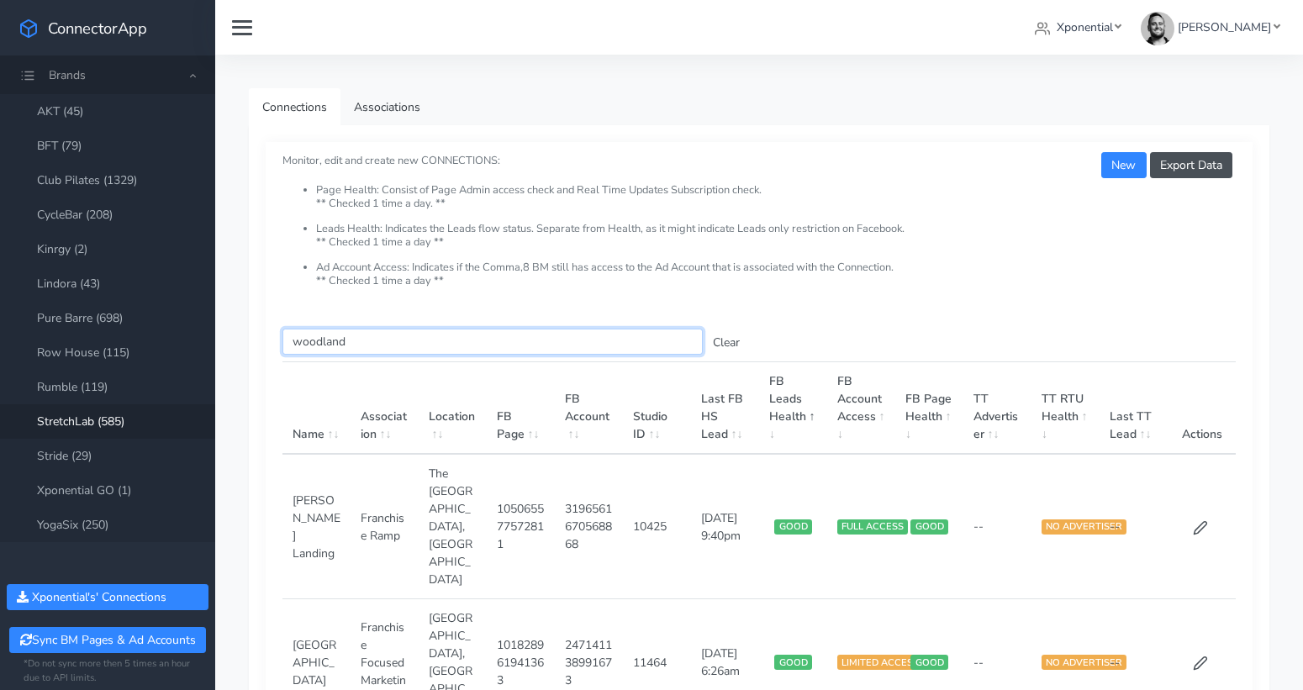
type input "woodland"
drag, startPoint x: 636, startPoint y: 584, endPoint x: 676, endPoint y: 581, distance: 39.6
click at [676, 599] on td "11464" at bounding box center [657, 662] width 68 height 127
copy td "11464"
